Goal: Task Accomplishment & Management: Use online tool/utility

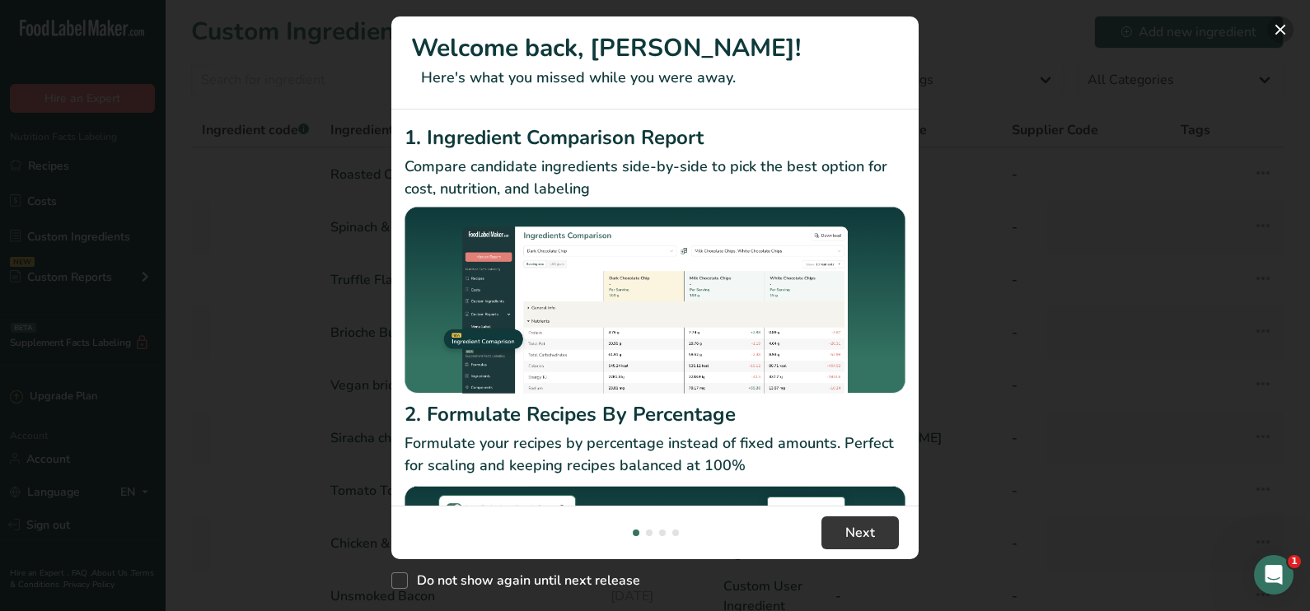
click at [1280, 30] on button "New Features" at bounding box center [1280, 29] width 26 height 26
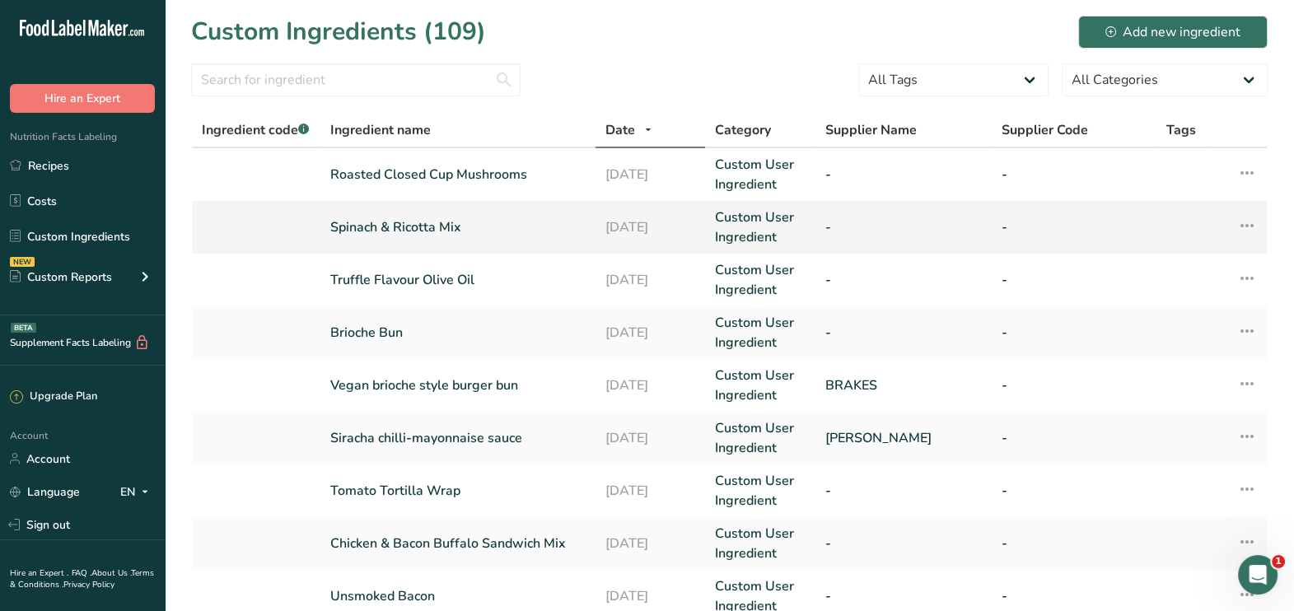
click at [479, 222] on link "Spinach & Ricotta Mix" at bounding box center [457, 228] width 255 height 20
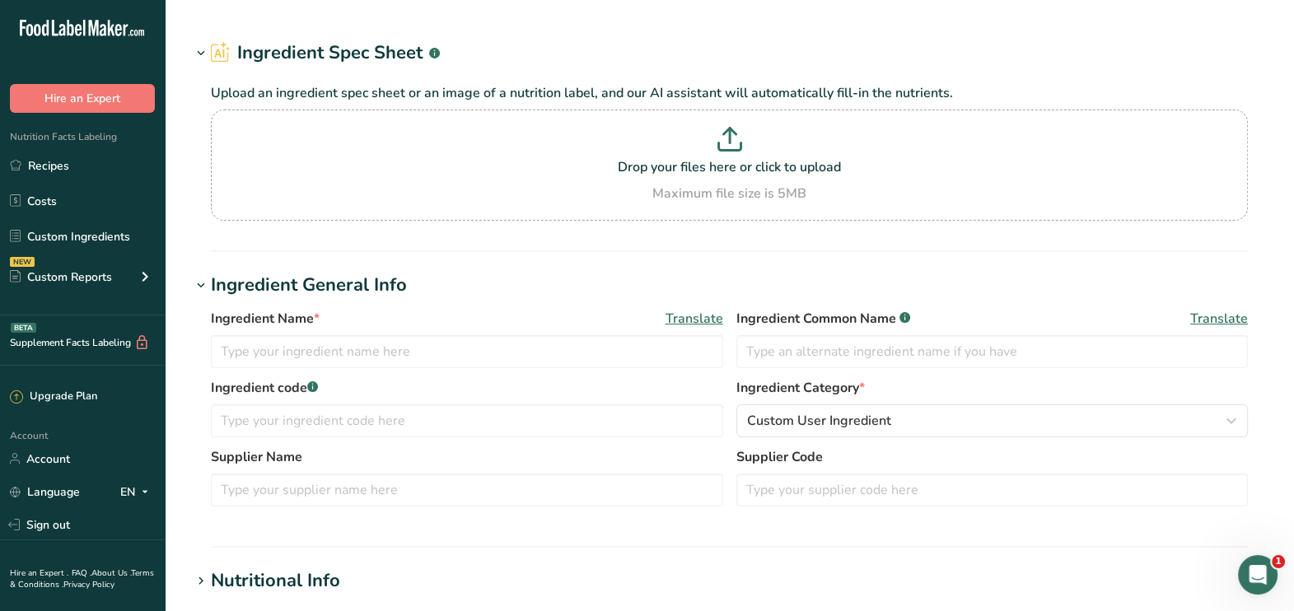
type input "Spinach & Ricotta Mix"
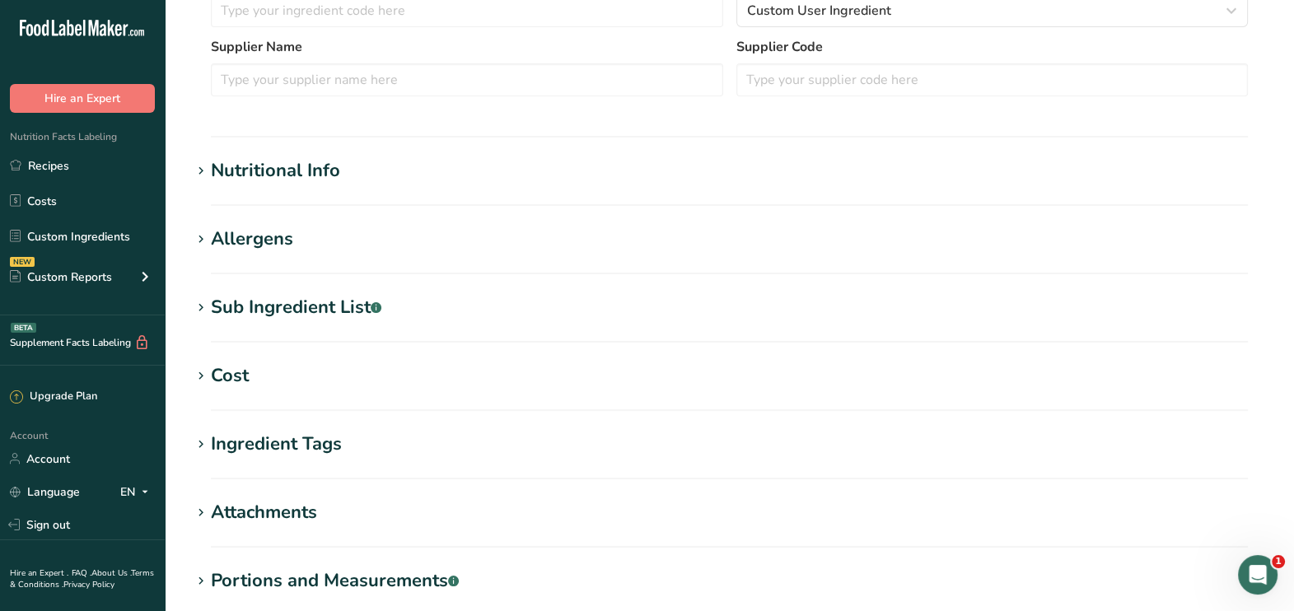
scroll to position [419, 0]
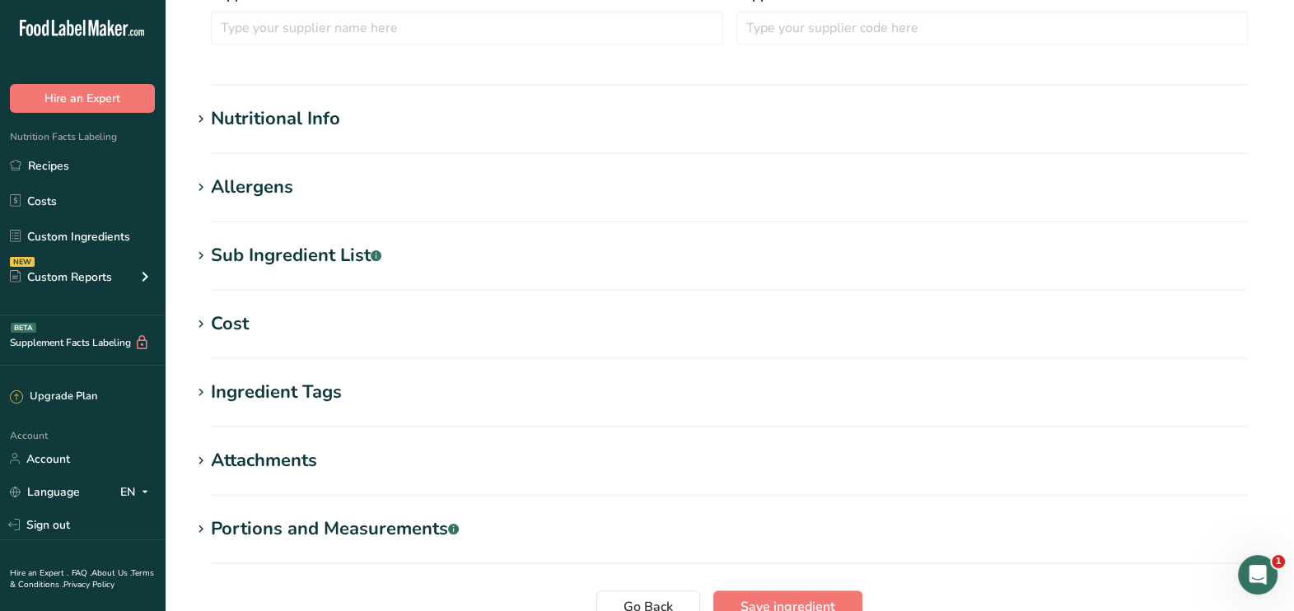
click at [444, 248] on h1 "Sub Ingredient List .a-a{fill:#347362;}.b-a{fill:#fff;}" at bounding box center [729, 255] width 1077 height 27
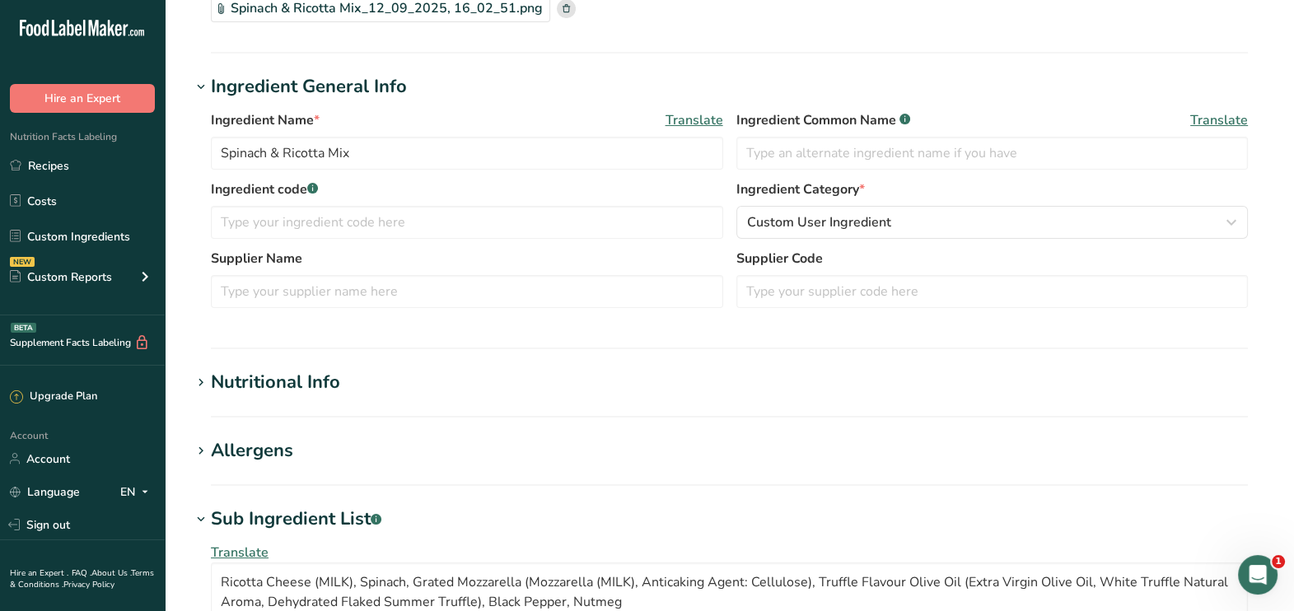
scroll to position [108, 0]
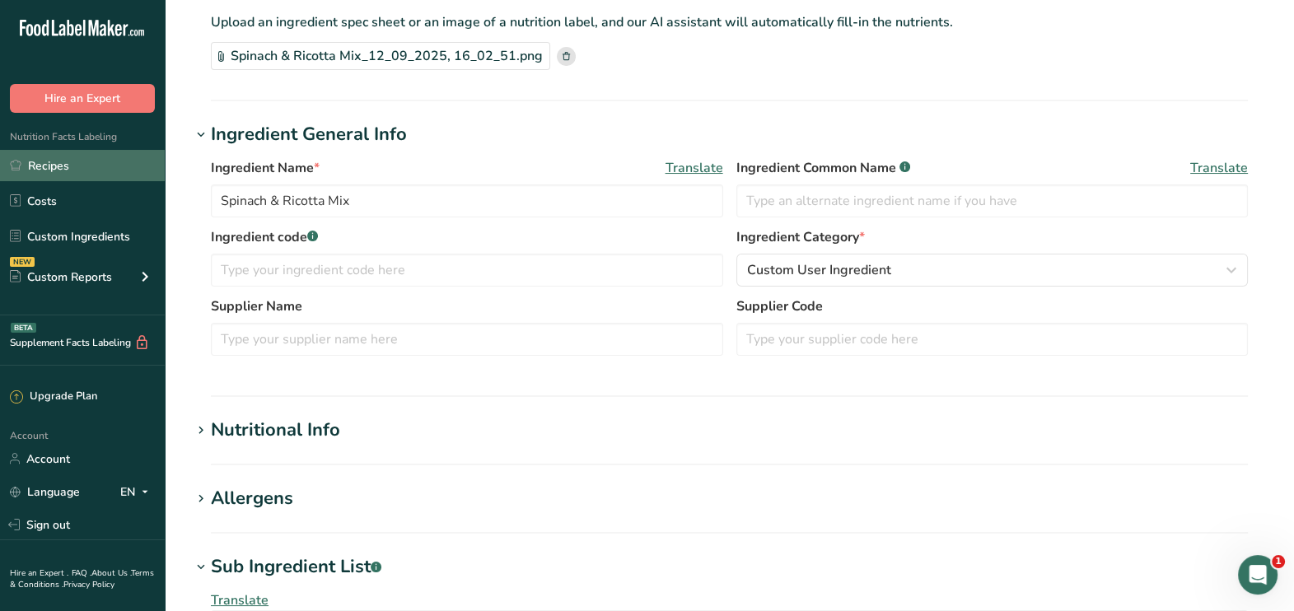
click at [45, 165] on link "Recipes" at bounding box center [82, 165] width 165 height 31
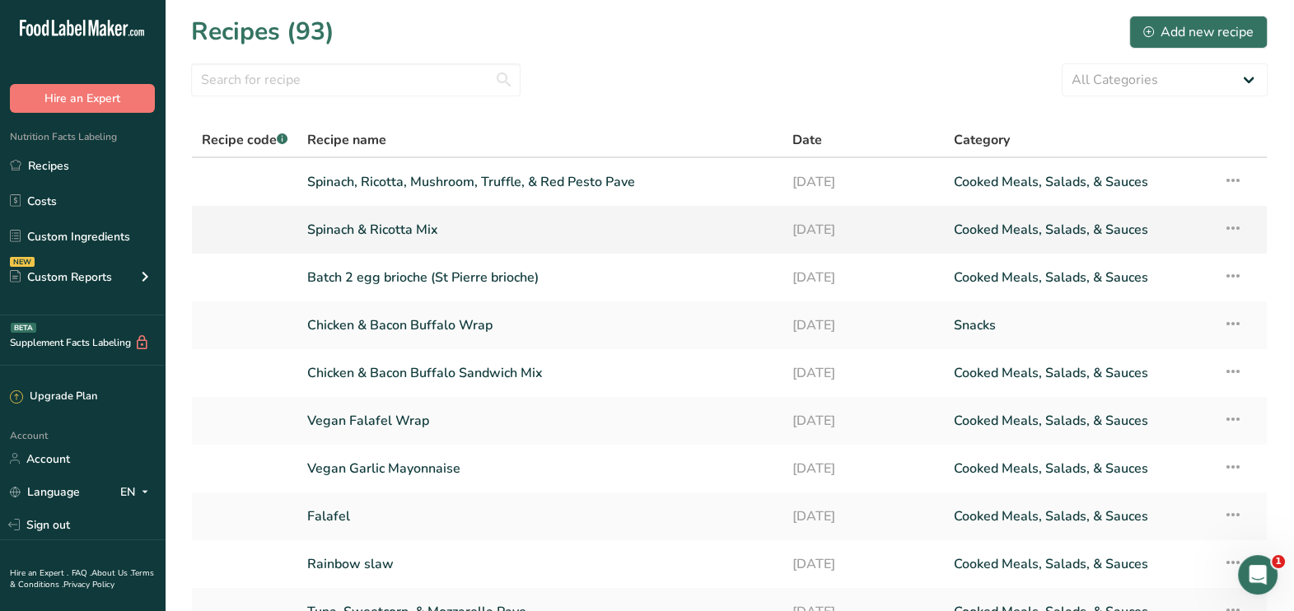
click at [544, 232] on link "Spinach & Ricotta Mix" at bounding box center [539, 230] width 465 height 35
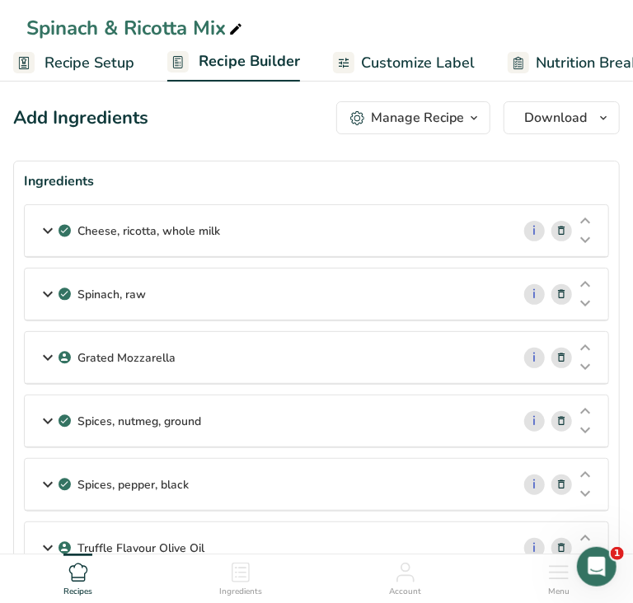
click at [391, 245] on div "Cheese, ricotta, whole milk" at bounding box center [268, 230] width 486 height 51
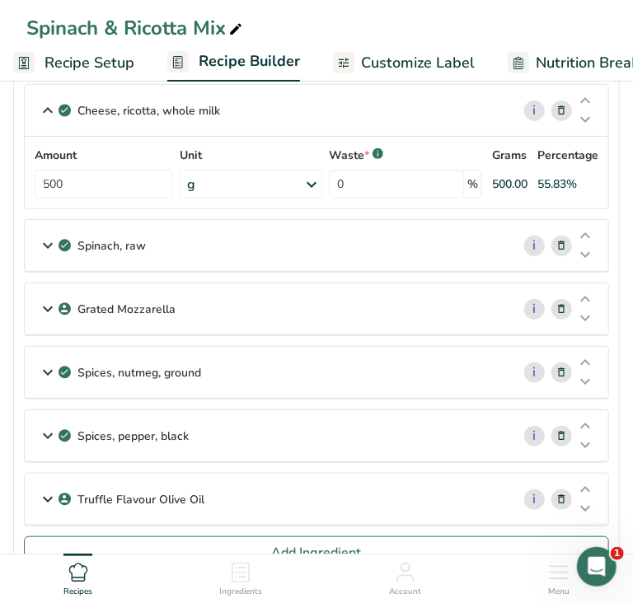
scroll to position [121, 0]
click at [346, 252] on div "Spinach, raw" at bounding box center [268, 244] width 486 height 51
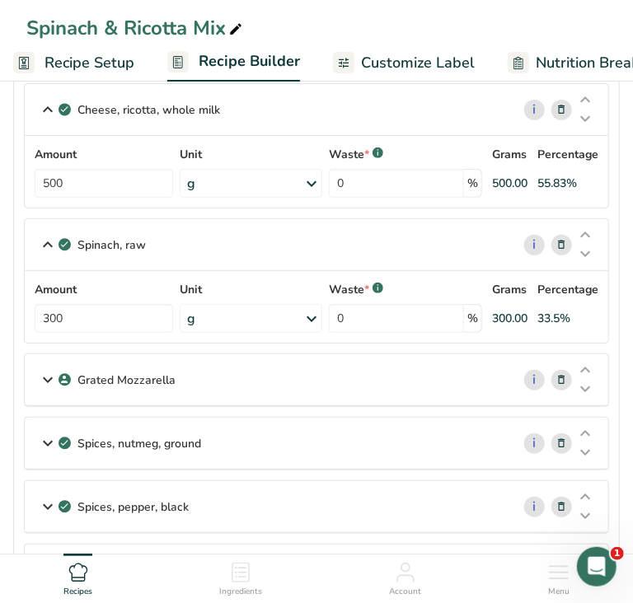
click at [329, 391] on div "Grated Mozzarella" at bounding box center [268, 379] width 486 height 51
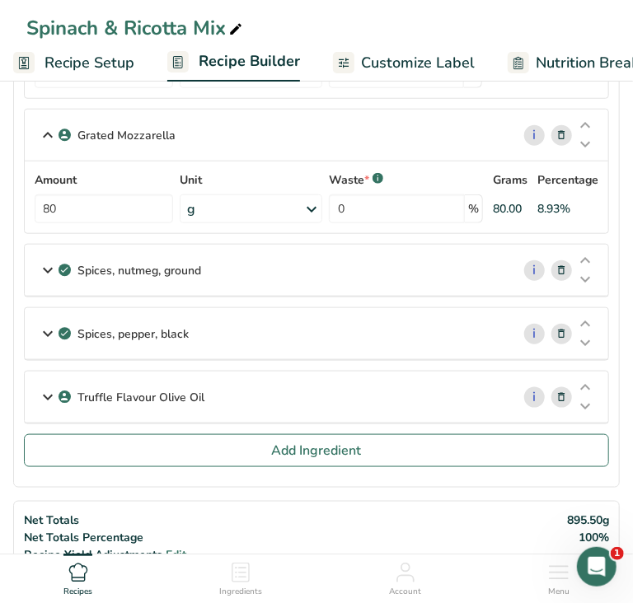
scroll to position [380, 0]
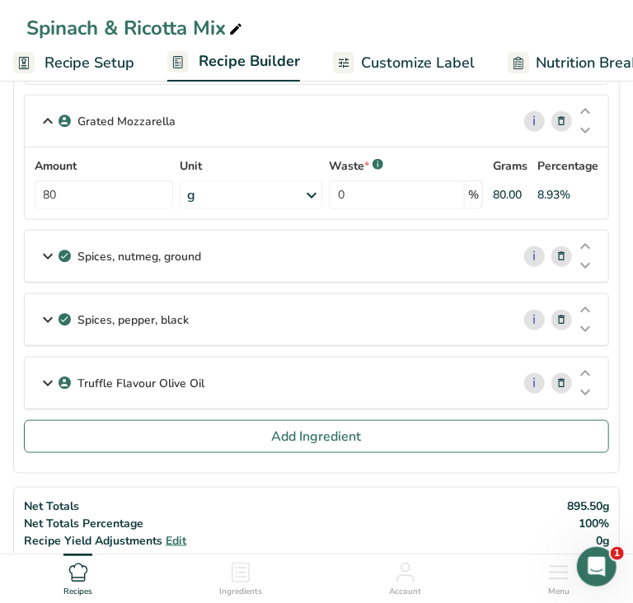
click at [269, 262] on div "Spices, nutmeg, ground" at bounding box center [268, 256] width 486 height 51
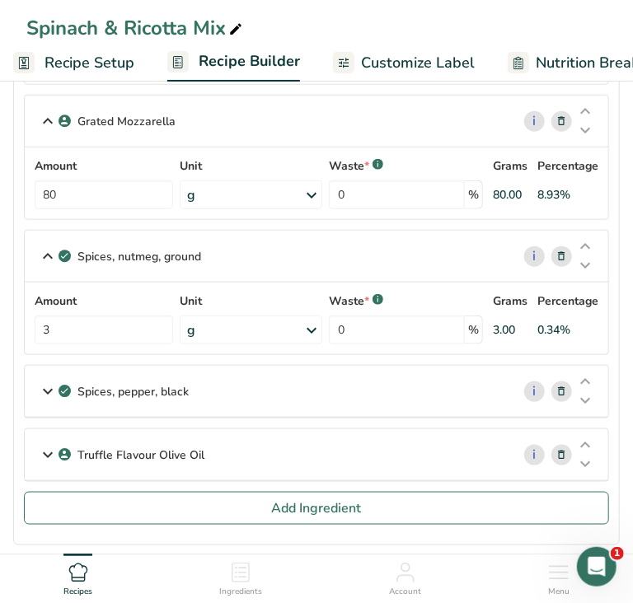
click at [345, 407] on div "Spices, pepper, black" at bounding box center [268, 391] width 486 height 51
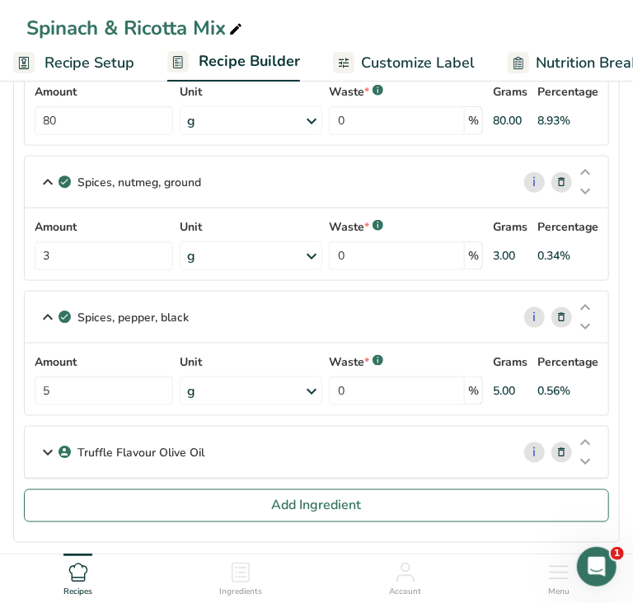
scroll to position [458, 0]
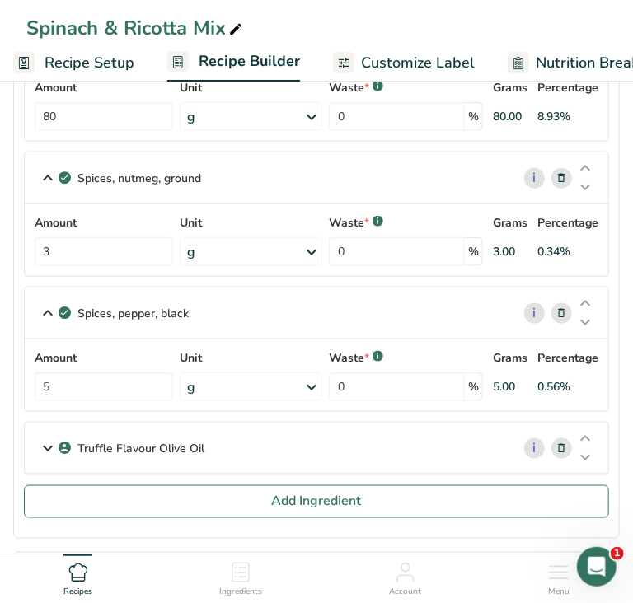
click at [406, 461] on div "Truffle Flavour Olive Oil" at bounding box center [268, 448] width 486 height 51
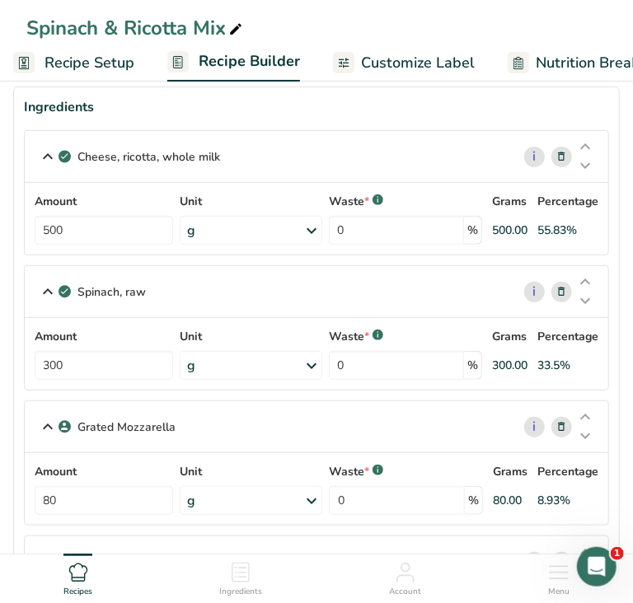
scroll to position [0, 0]
